Goal: Answer question/provide support: Share knowledge or assist other users

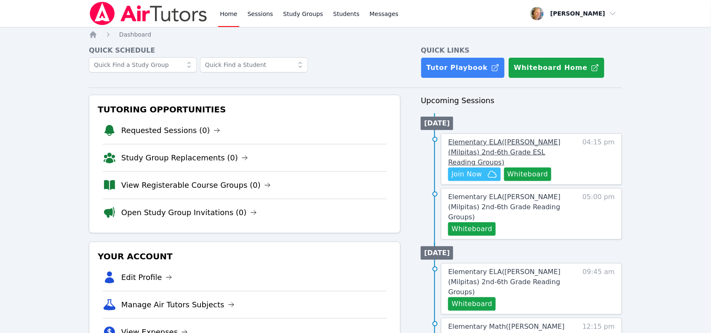
click at [542, 146] on span "Elementary ELA ( Sinnott (Milpitas) 2nd-6th Grade ESL Reading Groups )" at bounding box center [504, 152] width 113 height 28
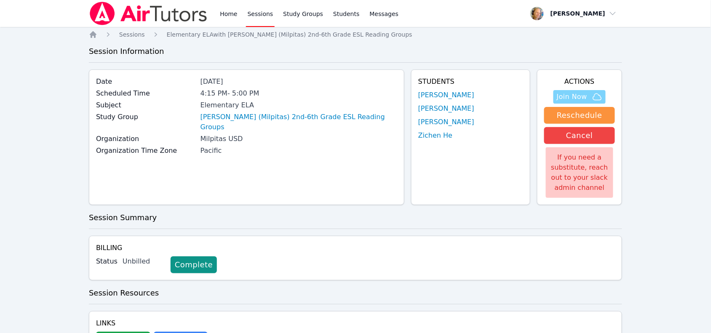
click at [563, 95] on span "Join Now" at bounding box center [572, 97] width 30 height 10
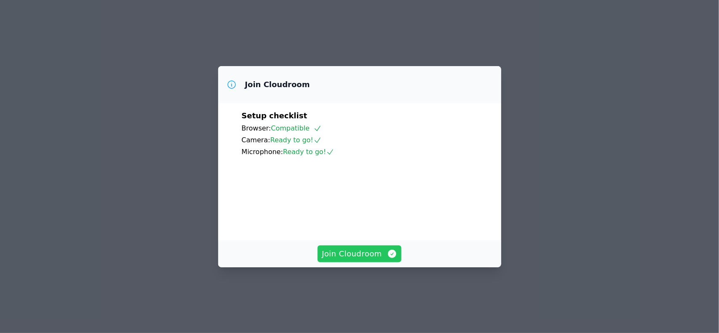
click at [346, 263] on button "Join Cloudroom" at bounding box center [360, 254] width 84 height 17
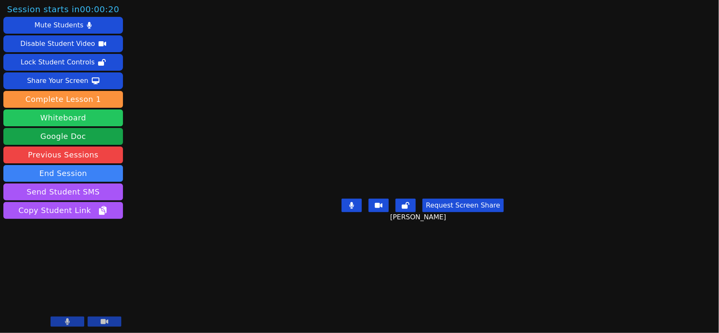
click at [69, 120] on button "Whiteboard" at bounding box center [63, 118] width 120 height 17
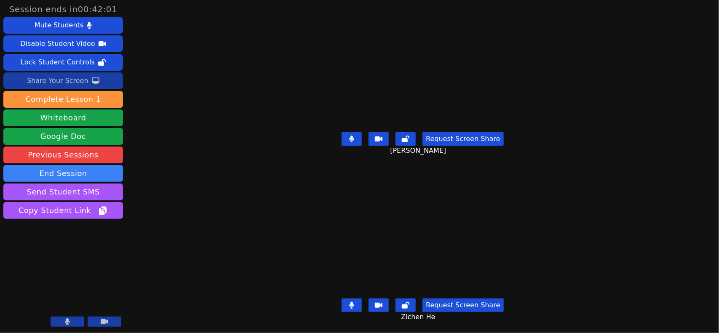
click at [66, 80] on div "Share Your Screen" at bounding box center [58, 80] width 62 height 13
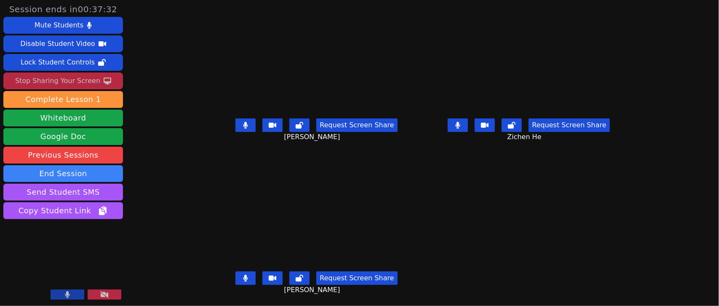
click at [236, 120] on button at bounding box center [246, 124] width 20 height 13
click at [468, 124] on button at bounding box center [458, 124] width 20 height 13
click at [243, 277] on icon at bounding box center [245, 278] width 5 height 7
click at [241, 277] on icon at bounding box center [245, 278] width 8 height 7
click at [243, 277] on icon at bounding box center [245, 278] width 5 height 7
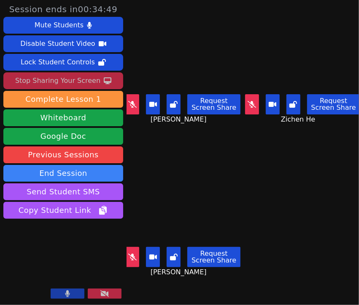
click at [132, 247] on button at bounding box center [132, 257] width 14 height 20
drag, startPoint x: 136, startPoint y: 101, endPoint x: 146, endPoint y: 106, distance: 11.3
click at [136, 102] on icon at bounding box center [132, 104] width 8 height 7
click at [248, 103] on icon at bounding box center [251, 104] width 8 height 7
click at [129, 110] on button at bounding box center [132, 104] width 14 height 20
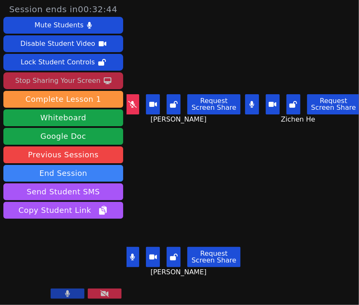
click at [136, 249] on button at bounding box center [132, 257] width 14 height 20
click at [250, 104] on icon at bounding box center [251, 104] width 5 height 7
click at [135, 254] on icon at bounding box center [132, 257] width 8 height 7
click at [131, 254] on icon at bounding box center [132, 257] width 5 height 7
click at [131, 107] on button at bounding box center [132, 104] width 14 height 20
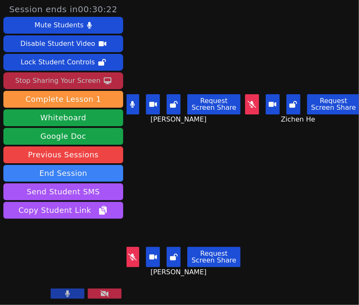
click at [130, 104] on icon at bounding box center [132, 104] width 5 height 7
click at [132, 106] on button at bounding box center [132, 104] width 14 height 20
click at [251, 112] on div "Request Screen Share Zichen He" at bounding box center [302, 108] width 113 height 34
click at [249, 107] on button at bounding box center [252, 104] width 14 height 20
click at [131, 254] on icon at bounding box center [132, 257] width 8 height 7
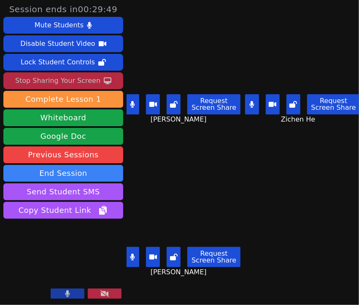
click at [133, 104] on icon at bounding box center [132, 104] width 5 height 7
click at [249, 102] on icon at bounding box center [251, 104] width 5 height 7
click at [131, 255] on button at bounding box center [132, 257] width 14 height 20
click at [131, 104] on icon at bounding box center [132, 104] width 8 height 7
click at [133, 107] on button at bounding box center [132, 104] width 14 height 20
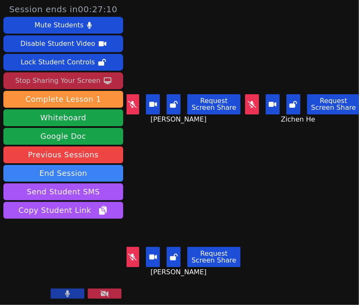
click at [249, 106] on button at bounding box center [252, 104] width 14 height 20
click at [252, 106] on button at bounding box center [252, 104] width 14 height 20
click at [129, 102] on icon at bounding box center [132, 104] width 8 height 7
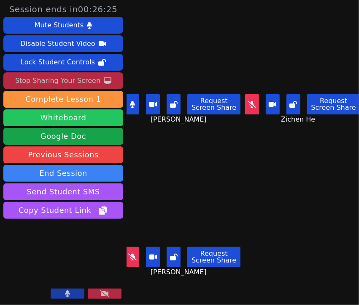
drag, startPoint x: 133, startPoint y: 99, endPoint x: 115, endPoint y: 115, distance: 24.2
click at [133, 101] on icon at bounding box center [132, 104] width 5 height 7
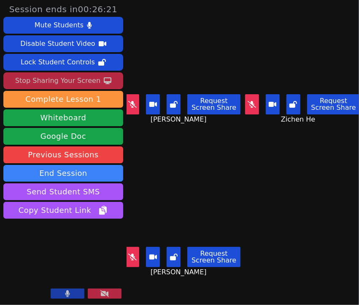
click at [245, 107] on button at bounding box center [252, 104] width 14 height 20
click at [249, 101] on icon at bounding box center [251, 104] width 5 height 7
click at [128, 258] on button at bounding box center [132, 257] width 14 height 20
click at [135, 254] on button at bounding box center [132, 257] width 14 height 20
click at [247, 110] on button at bounding box center [252, 104] width 14 height 20
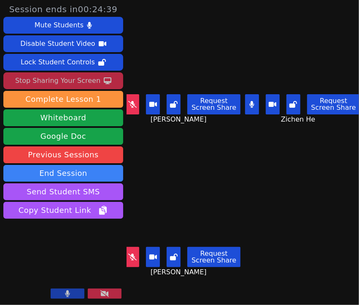
click at [249, 101] on icon at bounding box center [251, 104] width 5 height 7
click at [137, 103] on button at bounding box center [132, 104] width 14 height 20
click at [131, 107] on button at bounding box center [132, 104] width 14 height 20
click at [251, 106] on button at bounding box center [252, 104] width 14 height 20
drag, startPoint x: 127, startPoint y: 252, endPoint x: 139, endPoint y: 241, distance: 16.1
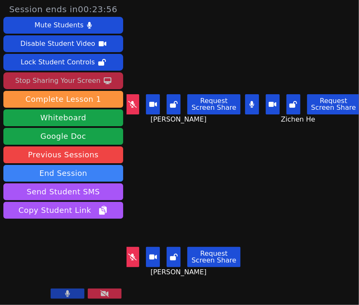
click at [128, 252] on button at bounding box center [132, 257] width 14 height 20
click at [249, 104] on icon at bounding box center [251, 104] width 5 height 7
click at [131, 254] on icon at bounding box center [132, 257] width 5 height 7
click at [131, 103] on icon at bounding box center [132, 104] width 8 height 7
click at [247, 104] on icon at bounding box center [251, 104] width 8 height 7
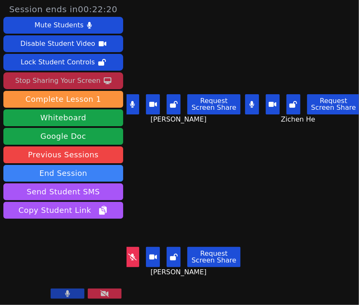
click at [138, 252] on button at bounding box center [132, 257] width 14 height 20
click at [137, 107] on button at bounding box center [132, 104] width 14 height 20
drag, startPoint x: 250, startPoint y: 104, endPoint x: 195, endPoint y: 118, distance: 56.8
click at [249, 104] on icon at bounding box center [251, 104] width 5 height 7
click at [130, 254] on icon at bounding box center [132, 257] width 5 height 7
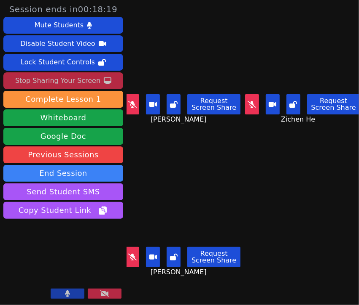
click at [133, 110] on button at bounding box center [132, 104] width 14 height 20
click at [135, 106] on button at bounding box center [132, 104] width 14 height 20
click at [131, 107] on button at bounding box center [132, 104] width 14 height 20
click at [135, 105] on button at bounding box center [132, 104] width 14 height 20
click at [249, 108] on button at bounding box center [252, 104] width 14 height 20
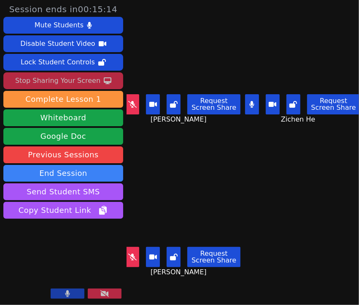
click at [249, 107] on button at bounding box center [252, 104] width 14 height 20
click at [127, 258] on button at bounding box center [132, 257] width 14 height 20
click at [136, 253] on button at bounding box center [132, 257] width 14 height 20
click at [129, 254] on button at bounding box center [132, 257] width 14 height 20
click at [133, 254] on icon at bounding box center [132, 257] width 5 height 7
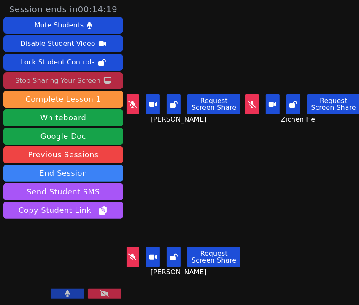
click at [131, 105] on button at bounding box center [132, 104] width 14 height 20
click at [131, 108] on button at bounding box center [132, 104] width 14 height 20
click at [251, 110] on button at bounding box center [252, 104] width 14 height 20
click at [249, 94] on button at bounding box center [252, 104] width 14 height 20
click at [131, 101] on icon at bounding box center [132, 104] width 8 height 7
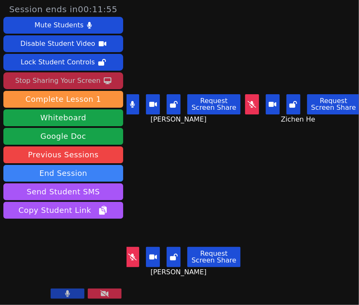
click at [131, 101] on icon at bounding box center [132, 104] width 5 height 7
click at [135, 258] on button at bounding box center [132, 257] width 14 height 20
click at [132, 254] on icon at bounding box center [132, 257] width 5 height 7
click at [136, 110] on button at bounding box center [132, 104] width 14 height 20
click at [247, 103] on icon at bounding box center [251, 104] width 8 height 7
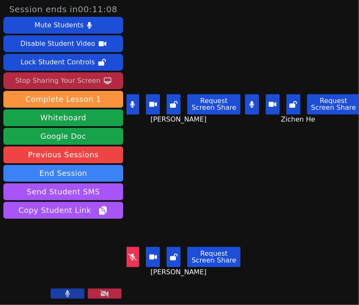
click at [133, 254] on icon at bounding box center [132, 257] width 8 height 7
click at [129, 247] on button at bounding box center [132, 257] width 14 height 20
click at [133, 109] on button at bounding box center [132, 104] width 14 height 20
click at [245, 110] on button at bounding box center [252, 104] width 14 height 20
click at [247, 104] on icon at bounding box center [251, 104] width 8 height 7
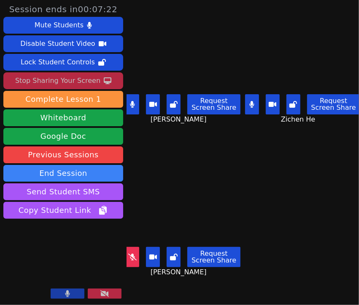
click at [136, 102] on button at bounding box center [132, 104] width 14 height 20
click at [131, 255] on button at bounding box center [132, 257] width 14 height 20
click at [134, 101] on icon at bounding box center [132, 104] width 8 height 7
click at [67, 80] on div "Stop Sharing Your Screen" at bounding box center [57, 80] width 85 height 13
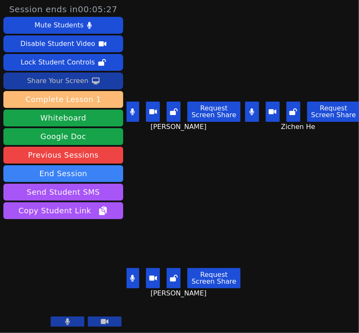
click at [70, 98] on button "Complete Lesson 1" at bounding box center [63, 99] width 120 height 17
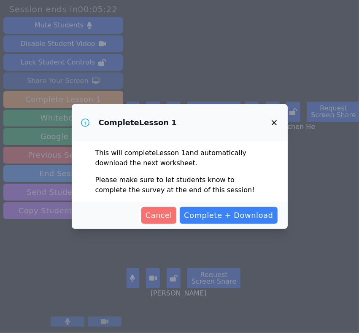
click at [172, 215] on span "Cancel" at bounding box center [158, 215] width 27 height 12
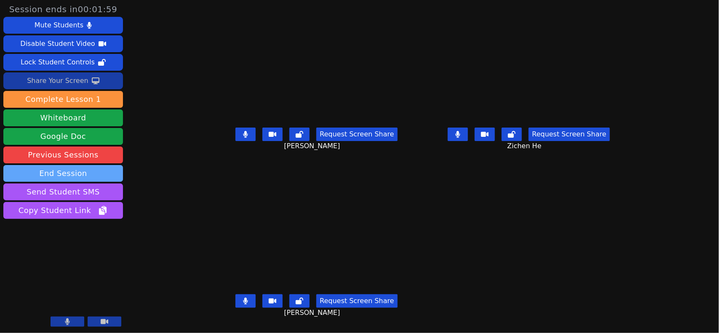
click at [73, 174] on button "End Session" at bounding box center [63, 173] width 120 height 17
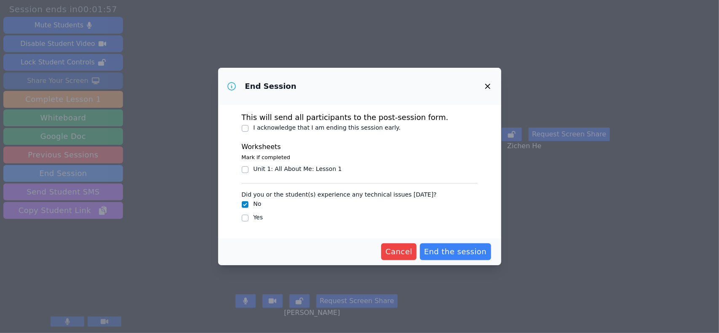
click at [315, 171] on div "Unit 1: All About Me : Lesson 1" at bounding box center [298, 169] width 88 height 8
click at [249, 171] on input "Unit 1: All About Me : Lesson 1" at bounding box center [245, 169] width 7 height 7
checkbox input "true"
click at [321, 126] on label "I acknowledge that I am ending this session early." at bounding box center [327, 127] width 147 height 7
click at [249, 126] on input "I acknowledge that I am ending this session early." at bounding box center [245, 128] width 7 height 7
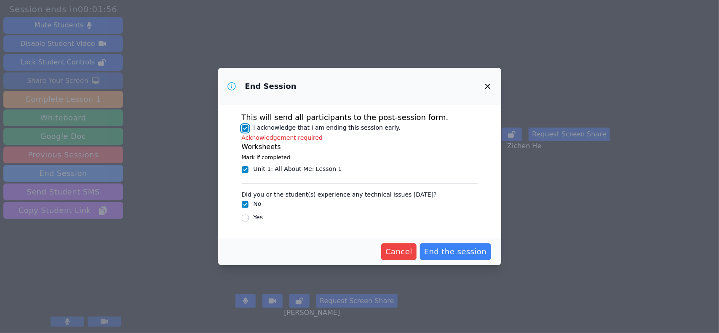
checkbox input "true"
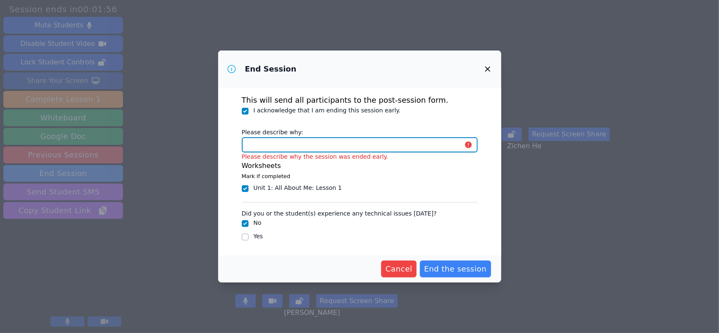
click at [315, 152] on input "Please describe why:" at bounding box center [360, 144] width 236 height 15
type input "back to back"
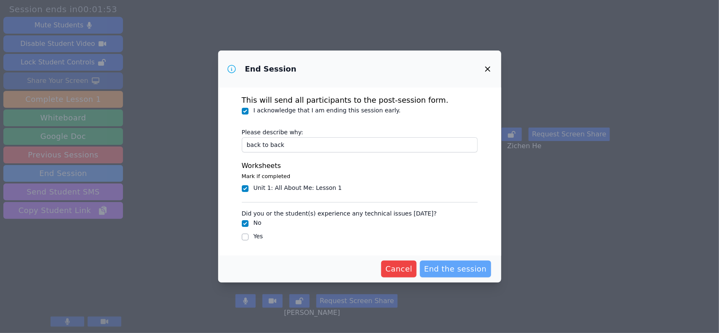
click at [434, 268] on span "End the session" at bounding box center [455, 269] width 63 height 12
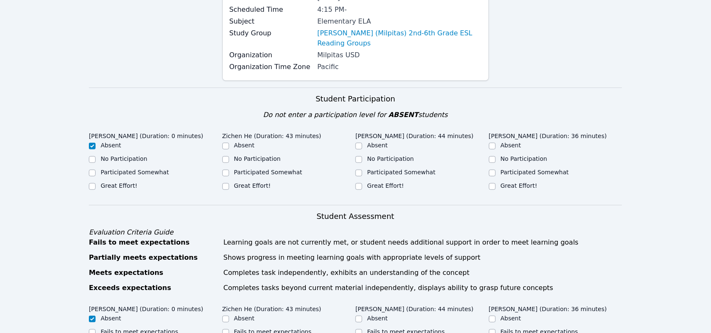
scroll to position [105, 0]
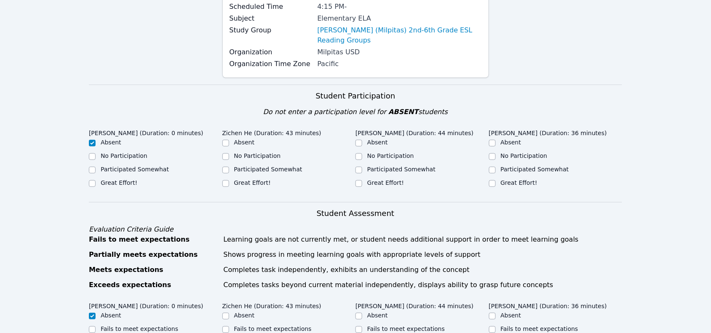
click at [263, 179] on label "Great Effort!" at bounding box center [252, 182] width 37 height 7
click at [229, 180] on input "Great Effort!" at bounding box center [225, 183] width 7 height 7
checkbox input "true"
click at [388, 179] on label "Great Effort!" at bounding box center [385, 182] width 37 height 7
click at [362, 180] on input "Great Effort!" at bounding box center [359, 183] width 7 height 7
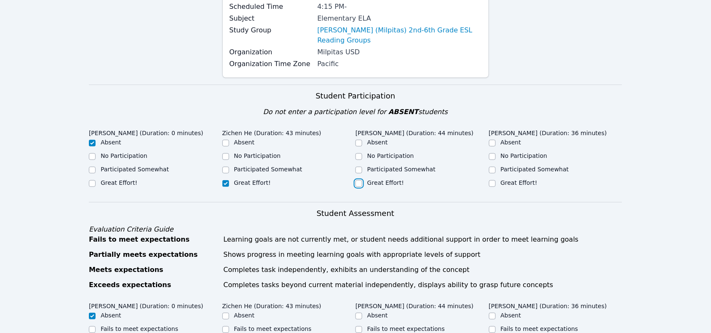
checkbox input "true"
click at [512, 179] on label "Great Effort!" at bounding box center [519, 182] width 37 height 7
click at [496, 180] on input "Great Effort!" at bounding box center [492, 183] width 7 height 7
checkbox input "true"
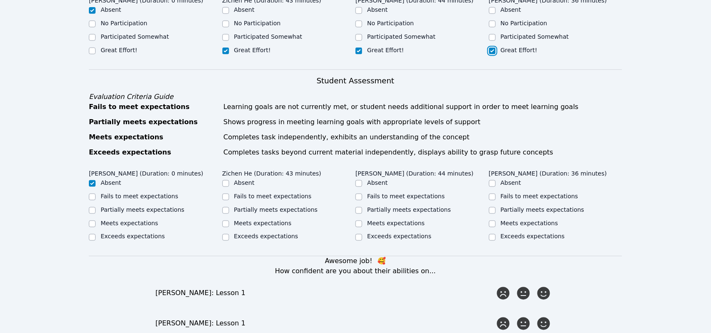
scroll to position [263, 0]
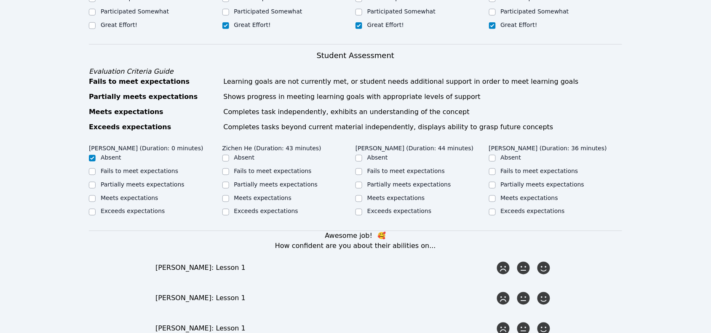
click at [260, 195] on label "Meets expectations" at bounding box center [263, 198] width 58 height 7
click at [229, 196] on input "Meets expectations" at bounding box center [225, 199] width 7 height 7
checkbox input "true"
click at [405, 195] on label "Meets expectations" at bounding box center [396, 198] width 58 height 7
click at [362, 196] on input "Meets expectations" at bounding box center [359, 199] width 7 height 7
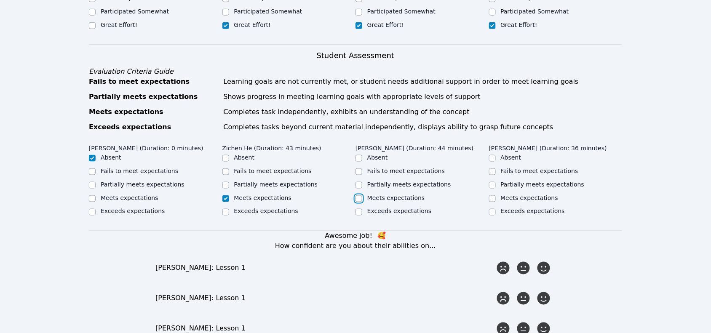
checkbox input "true"
drag, startPoint x: 512, startPoint y: 187, endPoint x: 515, endPoint y: 190, distance: 5.1
click at [512, 195] on label "Meets expectations" at bounding box center [530, 198] width 58 height 7
click at [496, 196] on input "Meets expectations" at bounding box center [492, 199] width 7 height 7
checkbox input "true"
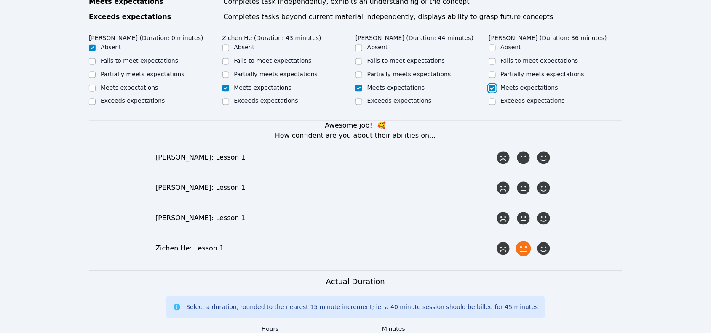
scroll to position [421, 0]
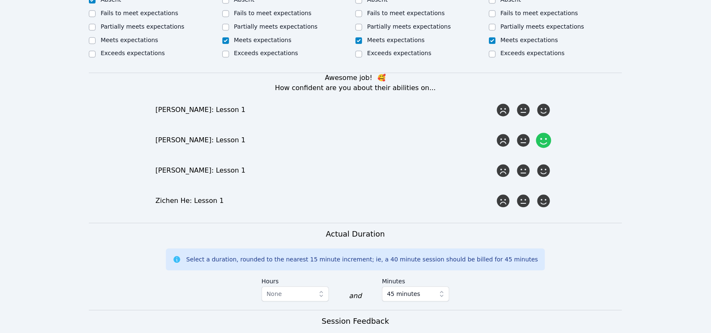
drag, startPoint x: 547, startPoint y: 104, endPoint x: 541, endPoint y: 128, distance: 24.2
click at [546, 104] on icon at bounding box center [544, 110] width 13 height 13
click at [0, 0] on input "radio" at bounding box center [0, 0] width 0 height 0
click at [541, 138] on icon at bounding box center [543, 140] width 15 height 15
click at [0, 0] on input "radio" at bounding box center [0, 0] width 0 height 0
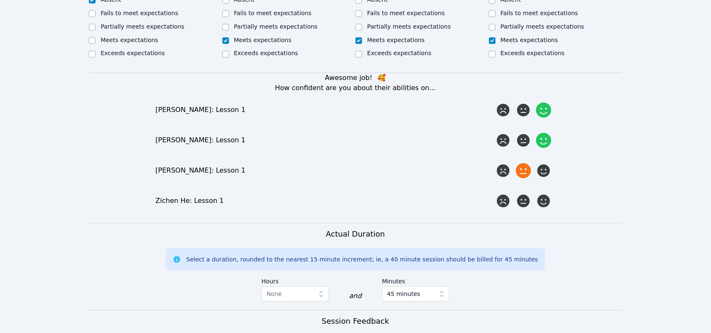
click at [521, 163] on icon at bounding box center [523, 170] width 15 height 15
click at [0, 0] on input "radio" at bounding box center [0, 0] width 0 height 0
click at [547, 194] on icon at bounding box center [543, 201] width 15 height 15
click at [0, 0] on input "radio" at bounding box center [0, 0] width 0 height 0
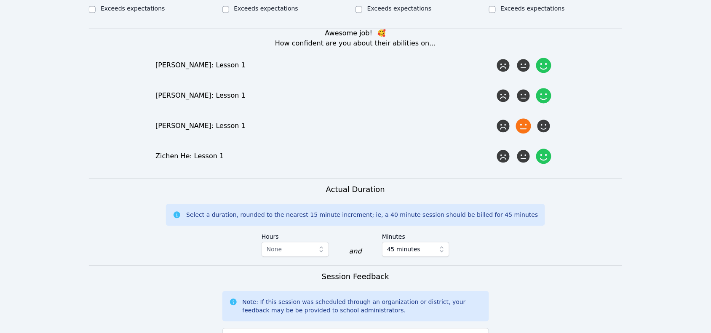
scroll to position [527, 0]
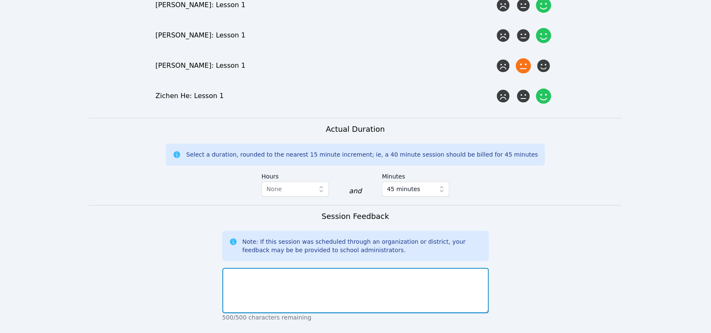
click at [322, 281] on textarea at bounding box center [355, 291] width 267 height 46
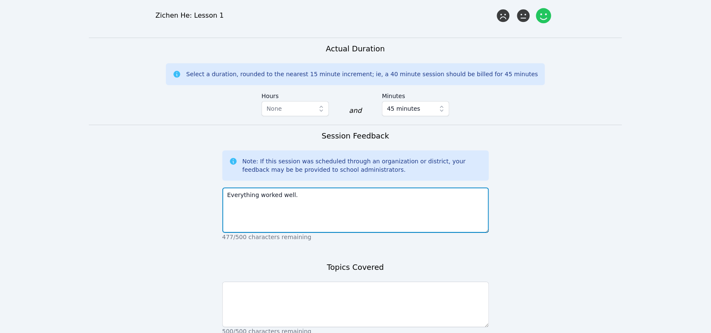
scroll to position [632, 0]
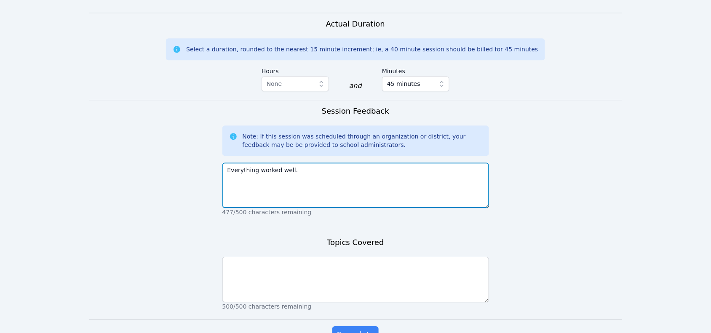
type textarea "Everything worked well."
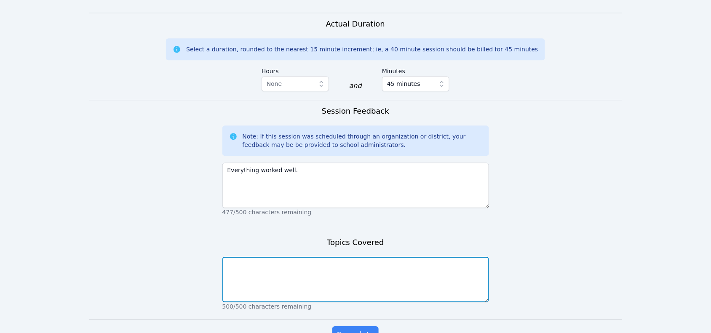
click at [316, 290] on textarea at bounding box center [355, 280] width 267 height 46
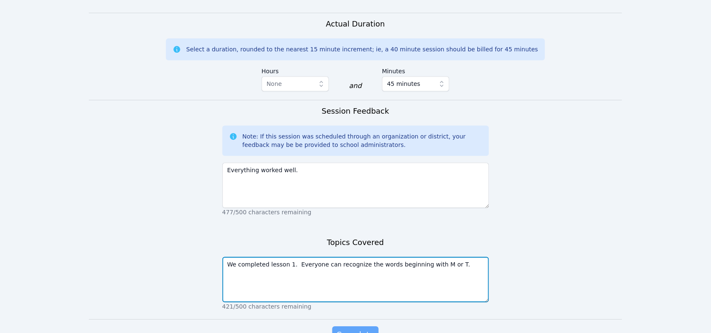
type textarea "We completed lesson 1. Everyone can recognize the words beginning with M or T."
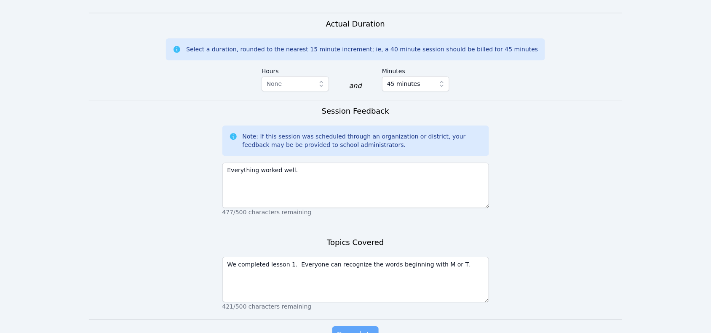
click at [352, 329] on span "Complete" at bounding box center [356, 335] width 38 height 12
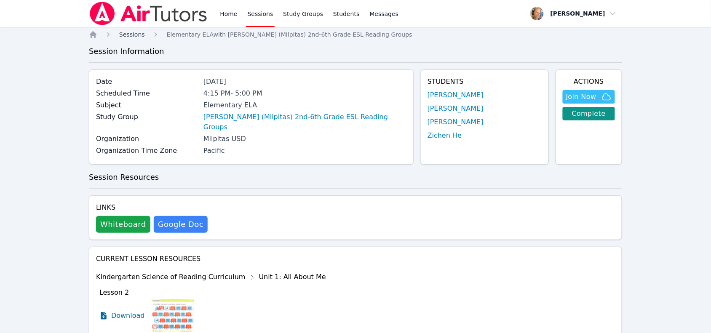
click at [136, 37] on span "Sessions" at bounding box center [132, 34] width 26 height 7
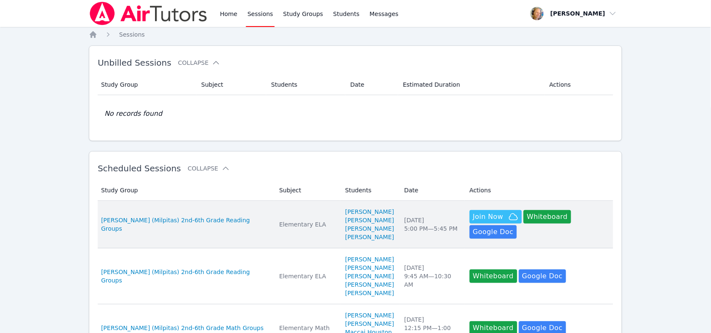
click at [381, 242] on td "Students Jeth Santiago Ezekiel Retes Asher Yau Tommy Quach" at bounding box center [369, 225] width 59 height 48
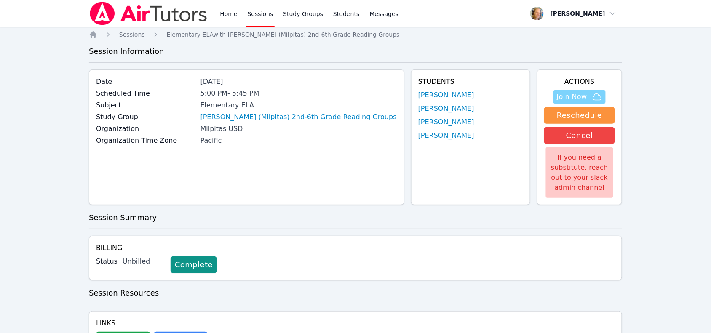
click at [577, 95] on span "Join Now" at bounding box center [572, 97] width 30 height 10
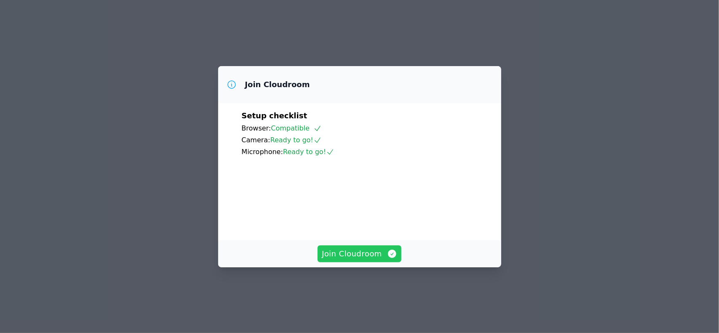
click at [370, 260] on span "Join Cloudroom" at bounding box center [359, 254] width 75 height 12
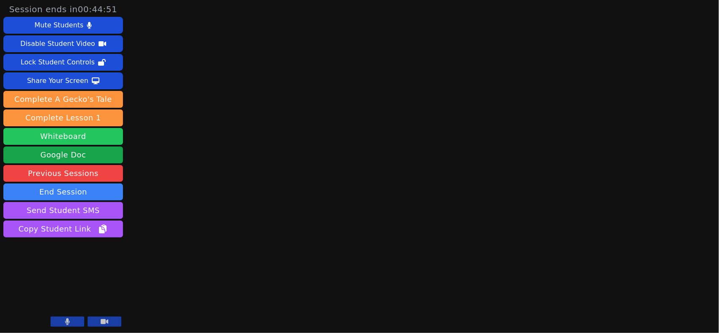
click at [78, 134] on button "Whiteboard" at bounding box center [63, 136] width 120 height 17
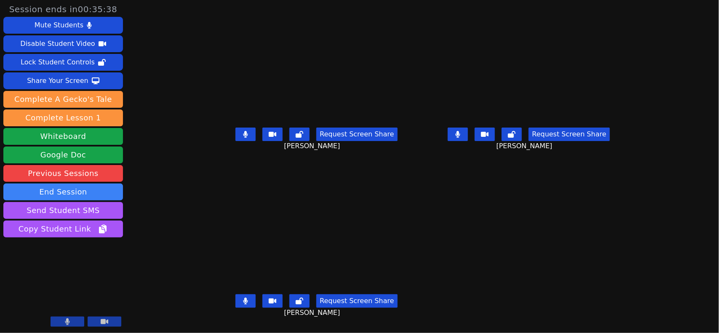
click at [468, 141] on button at bounding box center [458, 134] width 20 height 13
click at [243, 305] on icon at bounding box center [245, 301] width 5 height 7
click at [236, 139] on button at bounding box center [246, 134] width 20 height 13
click at [241, 305] on icon at bounding box center [245, 301] width 8 height 7
click at [236, 141] on button at bounding box center [246, 134] width 20 height 13
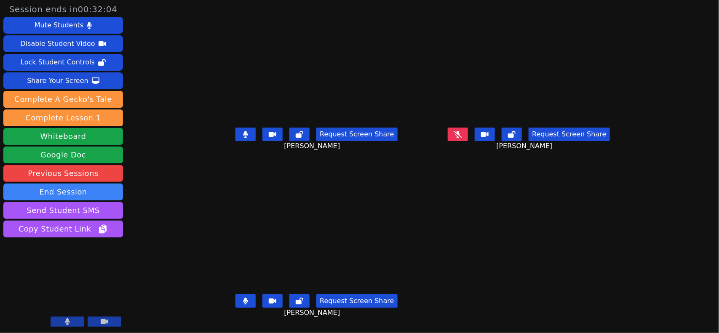
click at [236, 303] on button at bounding box center [246, 301] width 20 height 13
click at [241, 303] on icon at bounding box center [245, 301] width 8 height 7
click at [243, 302] on icon at bounding box center [245, 301] width 5 height 7
click at [236, 304] on button at bounding box center [246, 301] width 20 height 13
click at [236, 141] on button at bounding box center [246, 134] width 20 height 13
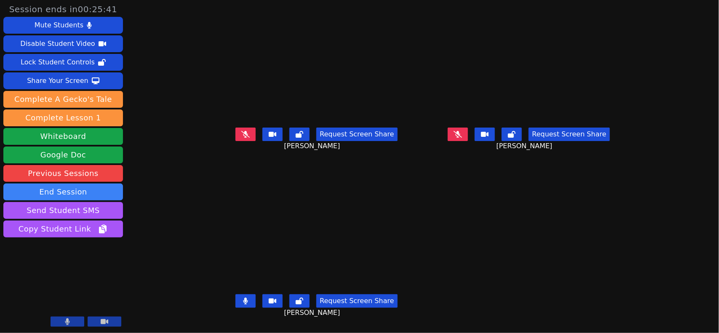
click at [236, 308] on button at bounding box center [246, 301] width 20 height 13
click at [462, 138] on icon at bounding box center [458, 134] width 8 height 7
click at [236, 135] on button at bounding box center [246, 134] width 20 height 13
click at [468, 141] on button at bounding box center [458, 134] width 20 height 13
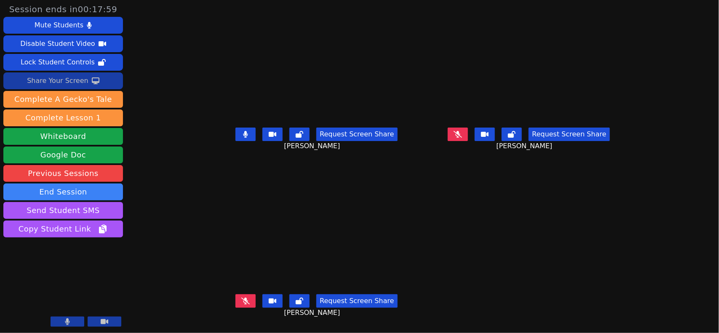
click at [59, 83] on div "Share Your Screen" at bounding box center [58, 80] width 62 height 13
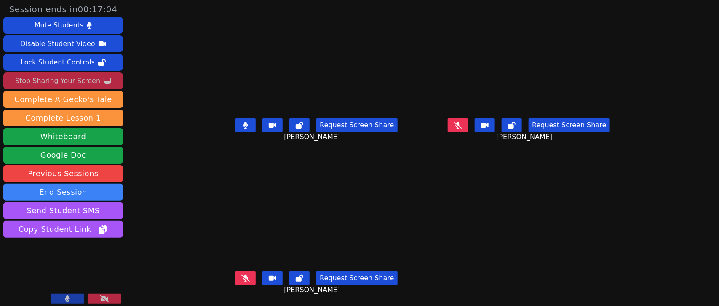
click at [69, 85] on div "Stop Sharing Your Screen" at bounding box center [57, 80] width 85 height 13
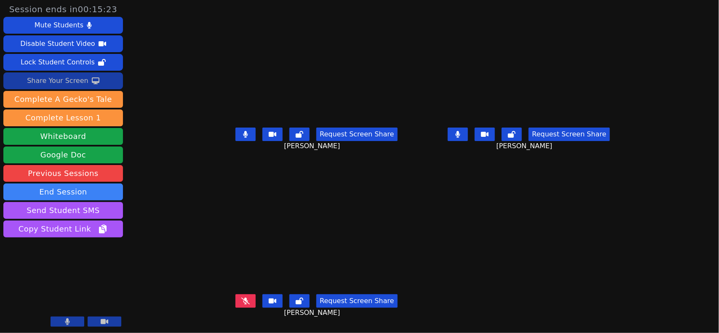
click at [236, 301] on button at bounding box center [246, 301] width 20 height 13
click at [217, 308] on div "Request Screen Share Jeth Santiago" at bounding box center [317, 308] width 206 height 34
click at [244, 305] on icon at bounding box center [246, 301] width 5 height 7
click at [461, 138] on icon at bounding box center [458, 134] width 5 height 7
drag, startPoint x: 224, startPoint y: 134, endPoint x: 225, endPoint y: 140, distance: 6.1
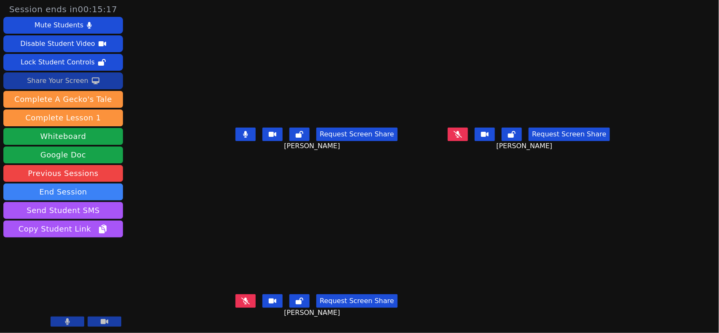
click at [236, 134] on button at bounding box center [246, 134] width 20 height 13
click at [236, 308] on button at bounding box center [246, 301] width 20 height 13
click at [236, 141] on button at bounding box center [246, 134] width 20 height 13
click at [468, 133] on button at bounding box center [458, 134] width 20 height 13
click at [236, 140] on button at bounding box center [246, 134] width 20 height 13
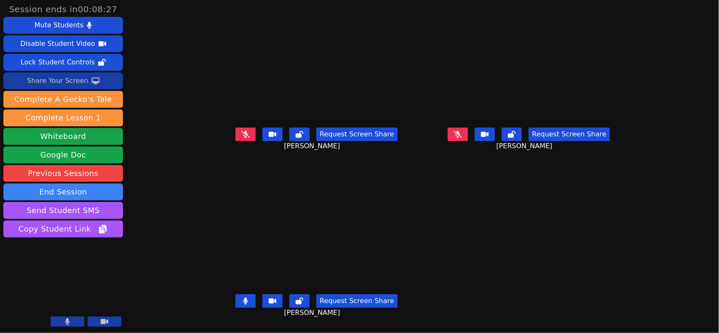
click at [37, 79] on div "Share Your Screen" at bounding box center [58, 80] width 62 height 13
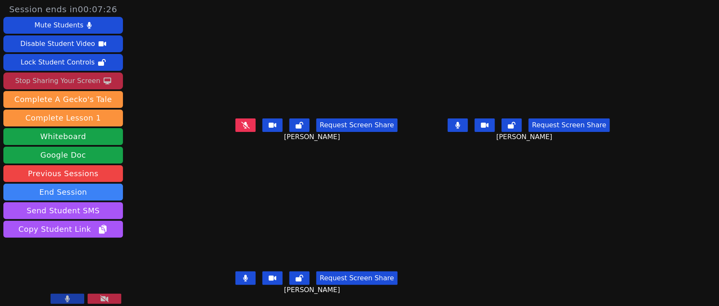
click at [236, 275] on button at bounding box center [246, 277] width 20 height 13
click at [241, 125] on icon at bounding box center [245, 125] width 8 height 7
click at [241, 276] on icon at bounding box center [245, 278] width 8 height 7
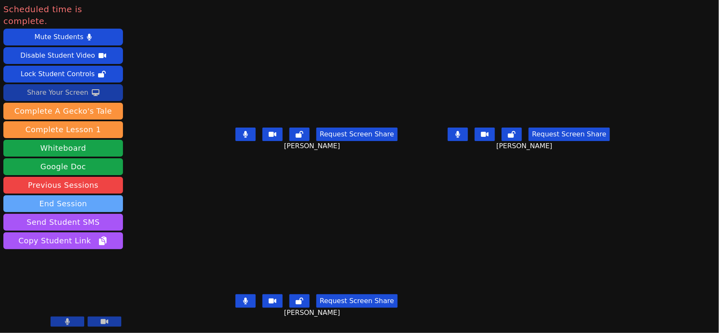
click at [113, 196] on button "End Session" at bounding box center [63, 204] width 120 height 17
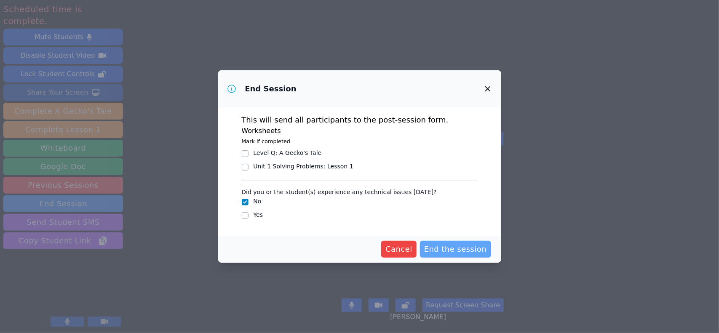
click at [445, 253] on span "End the session" at bounding box center [455, 250] width 63 height 12
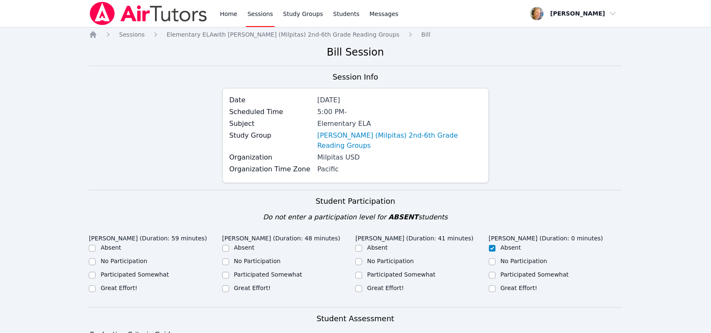
click at [129, 285] on label "Great Effort!" at bounding box center [119, 288] width 37 height 7
click at [96, 286] on input "Great Effort!" at bounding box center [92, 289] width 7 height 7
checkbox input "true"
click at [249, 285] on label "Great Effort!" at bounding box center [252, 288] width 37 height 7
click at [229, 286] on input "Great Effort!" at bounding box center [225, 289] width 7 height 7
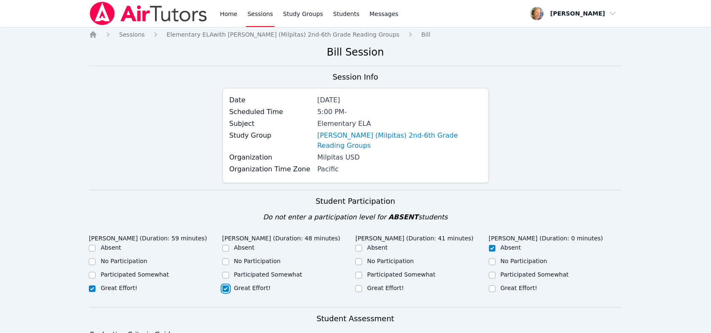
checkbox input "true"
click at [394, 285] on label "Great Effort!" at bounding box center [385, 288] width 37 height 7
click at [362, 286] on input "Great Effort!" at bounding box center [359, 289] width 7 height 7
checkbox input "true"
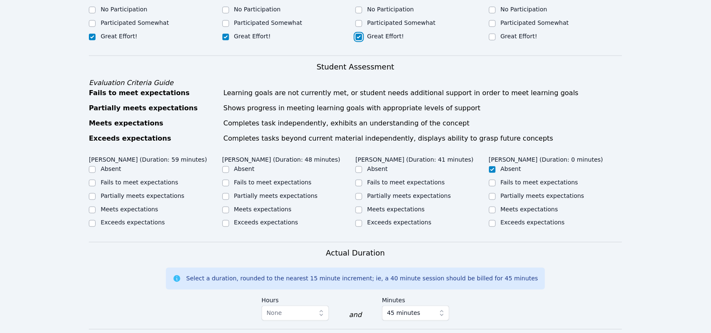
scroll to position [263, 0]
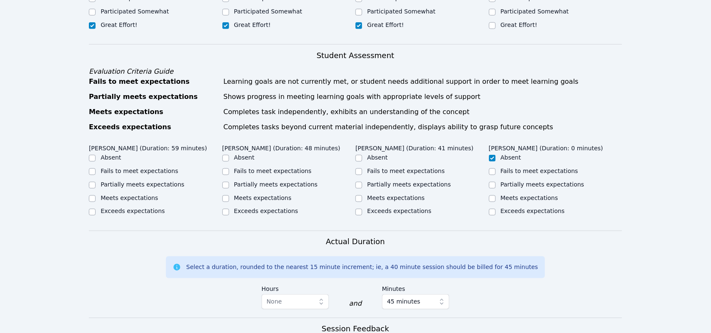
click at [131, 195] on label "Meets expectations" at bounding box center [130, 198] width 58 height 7
click at [96, 196] on input "Meets expectations" at bounding box center [92, 199] width 7 height 7
checkbox input "true"
drag, startPoint x: 270, startPoint y: 192, endPoint x: 281, endPoint y: 189, distance: 12.2
click at [270, 195] on label "Meets expectations" at bounding box center [263, 198] width 58 height 7
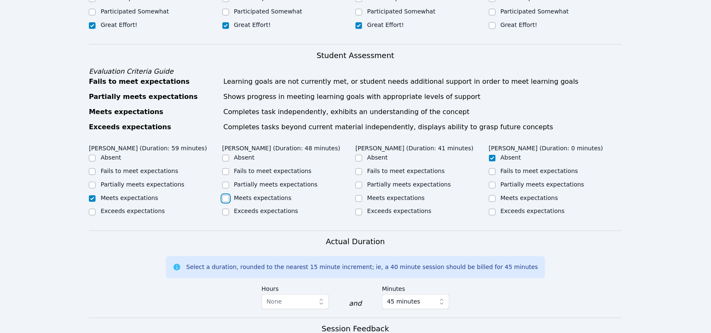
click at [229, 196] on input "Meets expectations" at bounding box center [225, 199] width 7 height 7
checkbox input "true"
click at [382, 195] on label "Meets expectations" at bounding box center [396, 198] width 58 height 7
click at [362, 196] on input "Meets expectations" at bounding box center [359, 199] width 7 height 7
checkbox input "true"
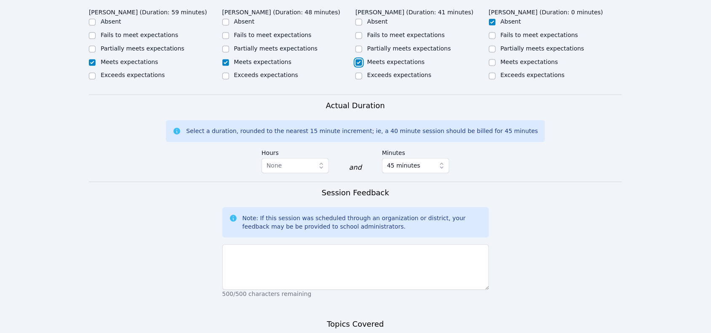
scroll to position [421, 0]
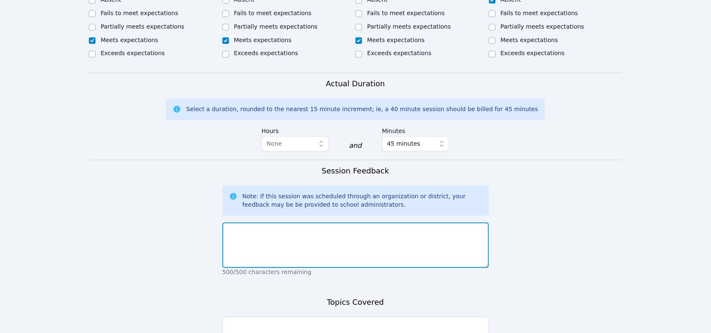
click at [336, 223] on textarea at bounding box center [355, 246] width 267 height 46
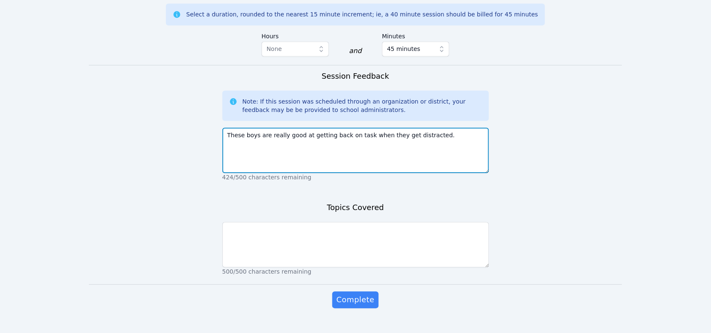
scroll to position [522, 0]
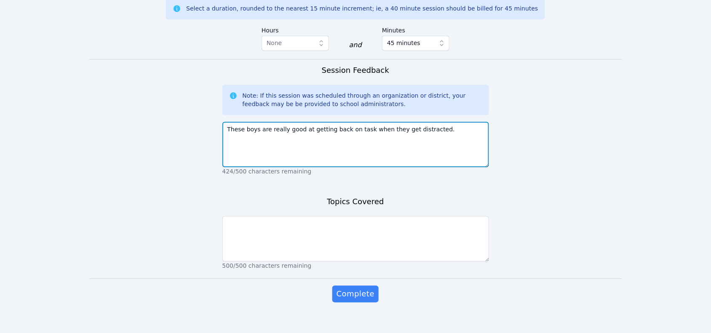
type textarea "These boys are really good at getting back on task when they get distracted."
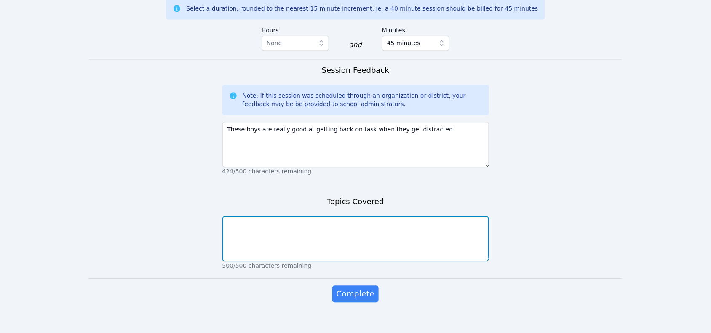
click at [324, 226] on textarea at bounding box center [355, 239] width 267 height 46
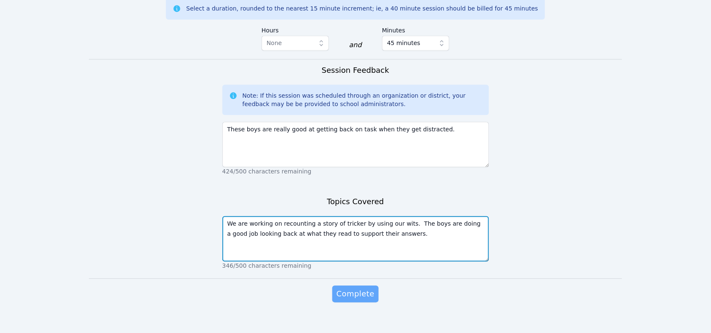
type textarea "We are working on recounting a story of tricker by using our wits. The boys are…"
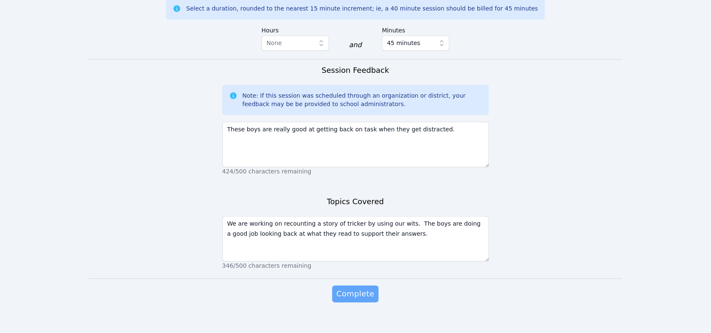
click at [352, 290] on span "Complete" at bounding box center [356, 294] width 38 height 12
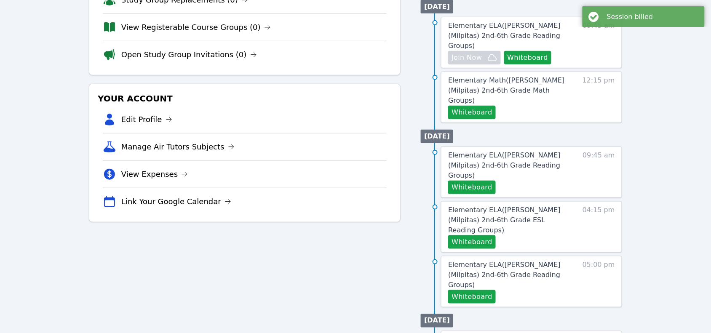
scroll to position [102, 0]
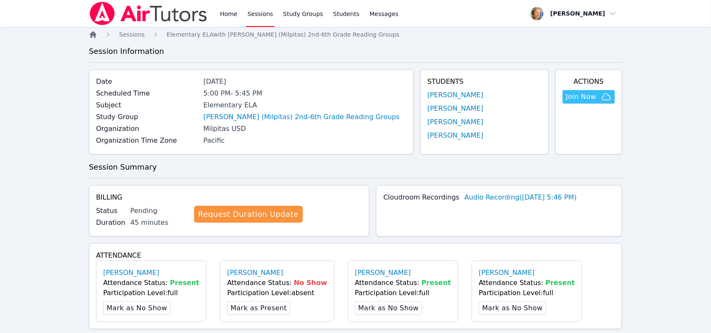
click at [96, 35] on icon "Breadcrumb" at bounding box center [93, 34] width 7 height 7
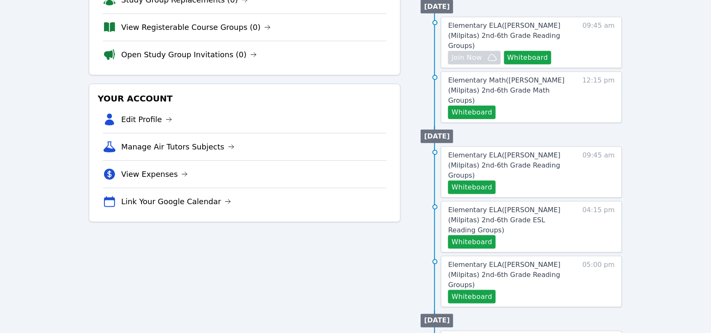
scroll to position [93, 0]
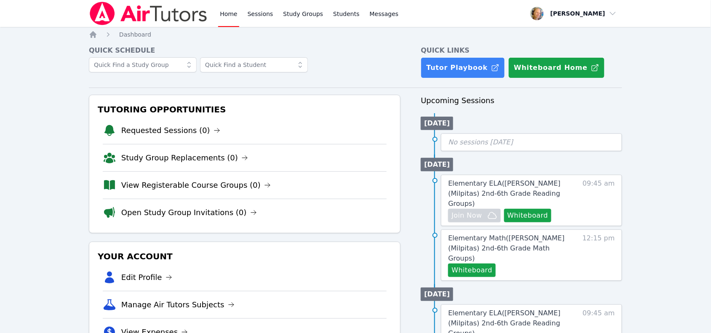
click at [294, 19] on link "Study Groups" at bounding box center [302, 13] width 43 height 27
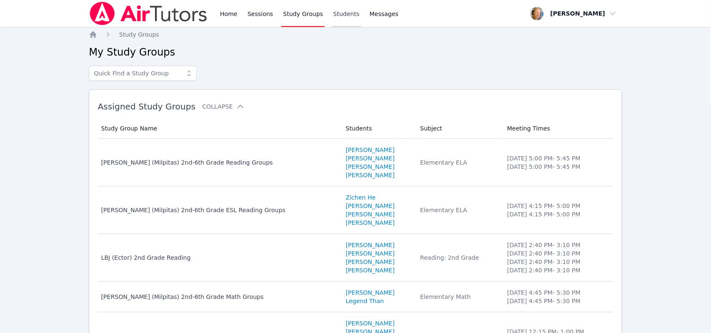
click at [338, 18] on link "Students" at bounding box center [346, 13] width 29 height 27
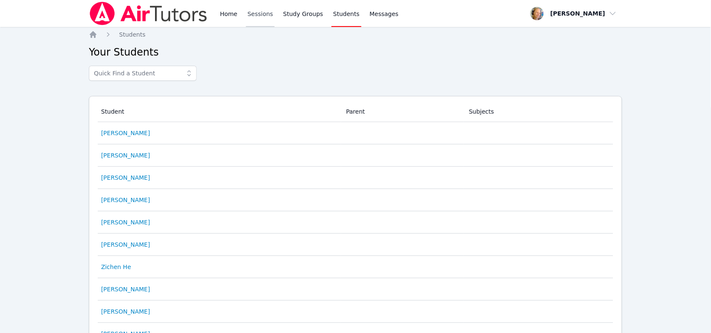
click at [263, 18] on link "Sessions" at bounding box center [260, 13] width 29 height 27
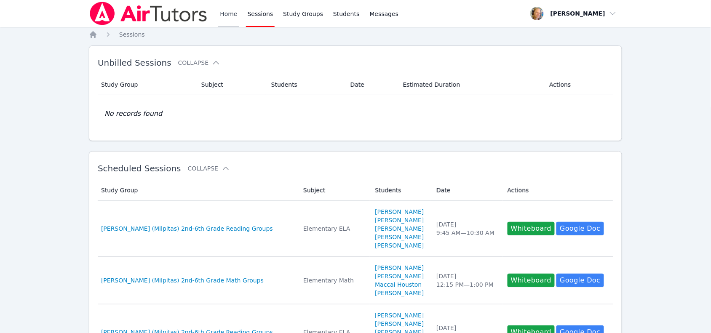
click at [220, 14] on link "Home" at bounding box center [228, 13] width 21 height 27
